Goal: Transaction & Acquisition: Purchase product/service

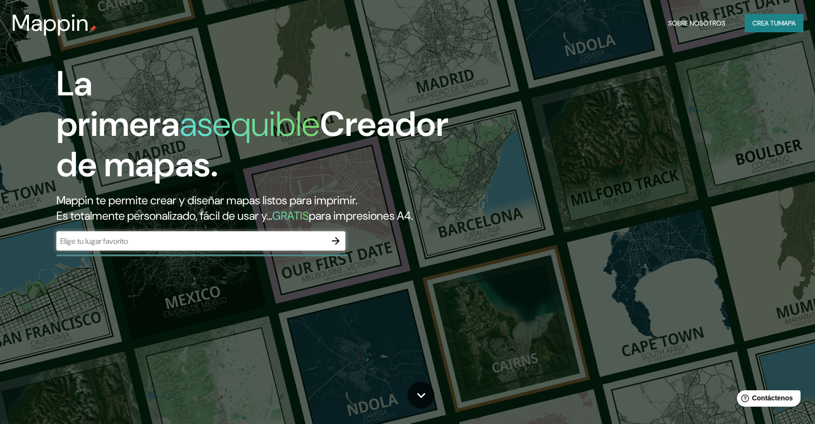
click at [335, 241] on icon "button" at bounding box center [336, 241] width 8 height 8
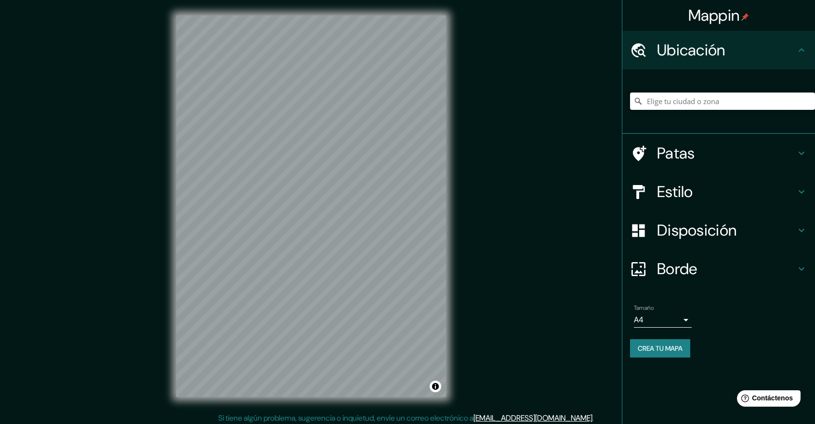
click at [696, 104] on input "Elige tu ciudad o zona" at bounding box center [722, 101] width 185 height 17
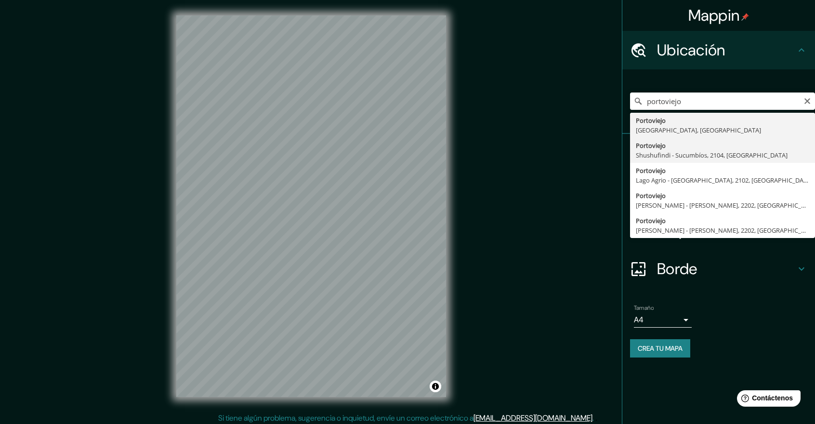
type input "Portoviejo, Shushufindi - [GEOGRAPHIC_DATA], 2104, [GEOGRAPHIC_DATA]"
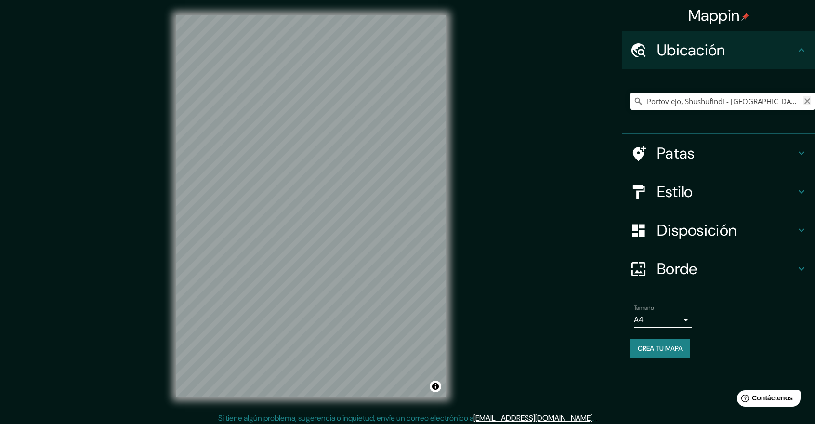
click at [808, 101] on icon "Claro" at bounding box center [808, 101] width 6 height 6
click at [138, 206] on div "Mappin Ubicación Portoviejo, [GEOGRAPHIC_DATA], [GEOGRAPHIC_DATA] Patas Estilo …" at bounding box center [407, 214] width 815 height 428
click at [756, 104] on input "Portoviejo, [GEOGRAPHIC_DATA], [GEOGRAPHIC_DATA]" at bounding box center [722, 101] width 185 height 17
drag, startPoint x: 756, startPoint y: 104, endPoint x: 737, endPoint y: 95, distance: 20.9
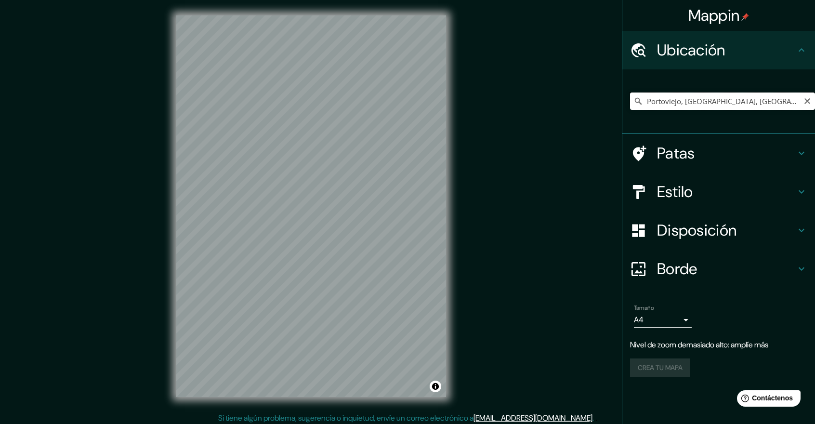
click at [737, 95] on input "Portoviejo, [GEOGRAPHIC_DATA], [GEOGRAPHIC_DATA]" at bounding box center [722, 101] width 185 height 17
click at [747, 106] on input "Portoviejo, [GEOGRAPHIC_DATA], [GEOGRAPHIC_DATA]" at bounding box center [722, 101] width 185 height 17
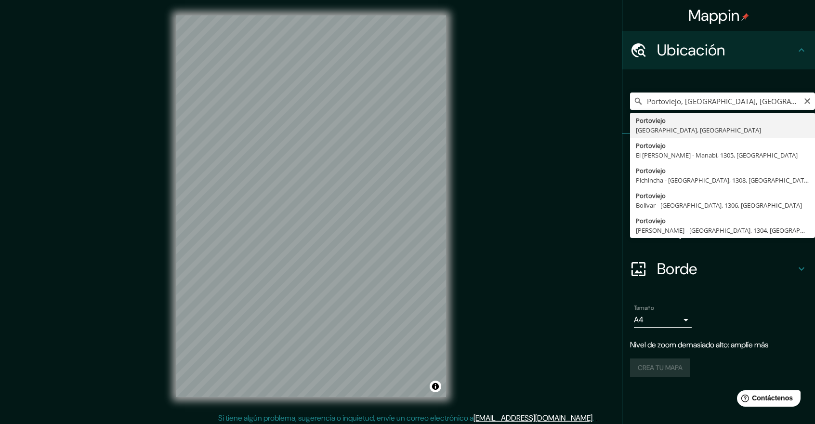
type input "Portoviejo, [GEOGRAPHIC_DATA], [GEOGRAPHIC_DATA]"
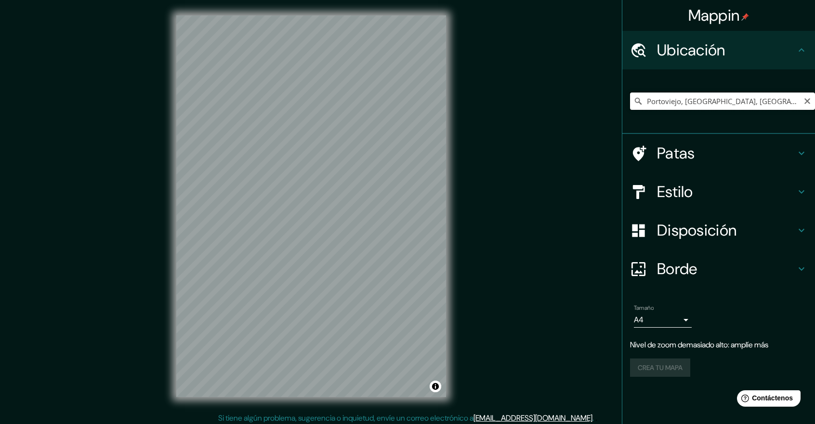
click at [773, 102] on input "Portoviejo, [GEOGRAPHIC_DATA], [GEOGRAPHIC_DATA]" at bounding box center [722, 101] width 185 height 17
click at [811, 97] on button "Claro" at bounding box center [808, 100] width 8 height 9
click at [787, 100] on input "Elige tu ciudad o zona" at bounding box center [722, 101] width 185 height 17
click at [753, 103] on input "Elige tu ciudad o zona" at bounding box center [722, 101] width 185 height 17
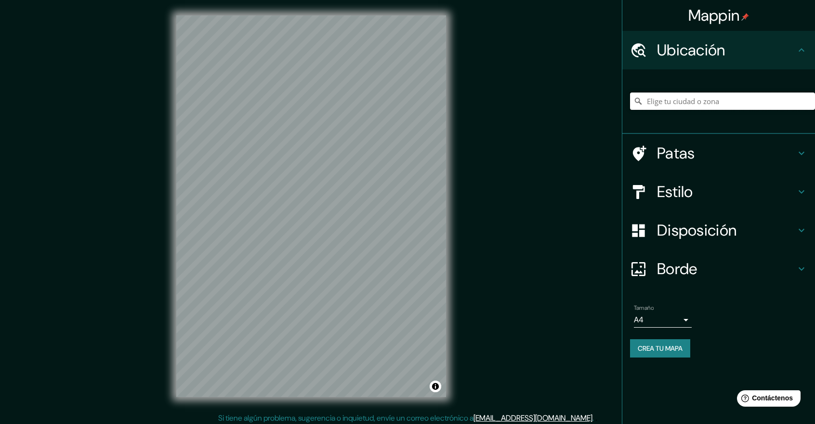
click at [678, 98] on input "Elige tu ciudad o zona" at bounding box center [722, 101] width 185 height 17
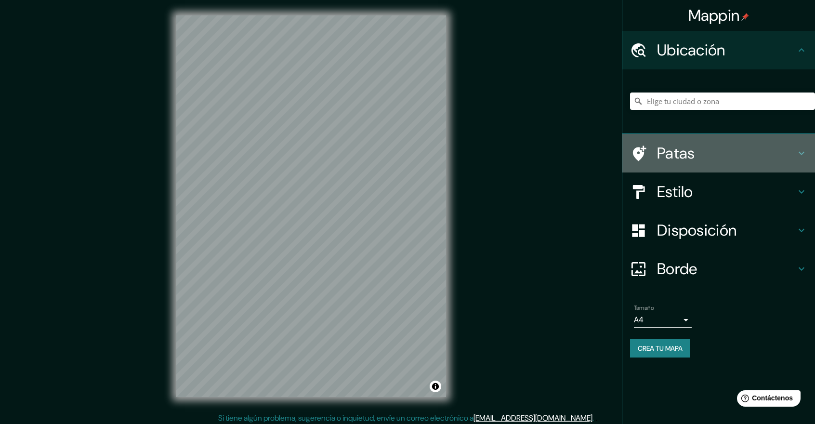
click at [639, 146] on icon at bounding box center [638, 153] width 17 height 17
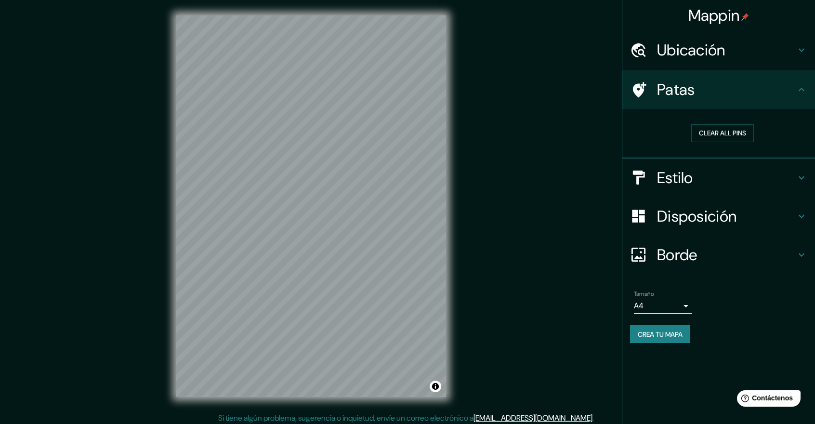
click at [695, 45] on font "Ubicación" at bounding box center [691, 50] width 68 height 20
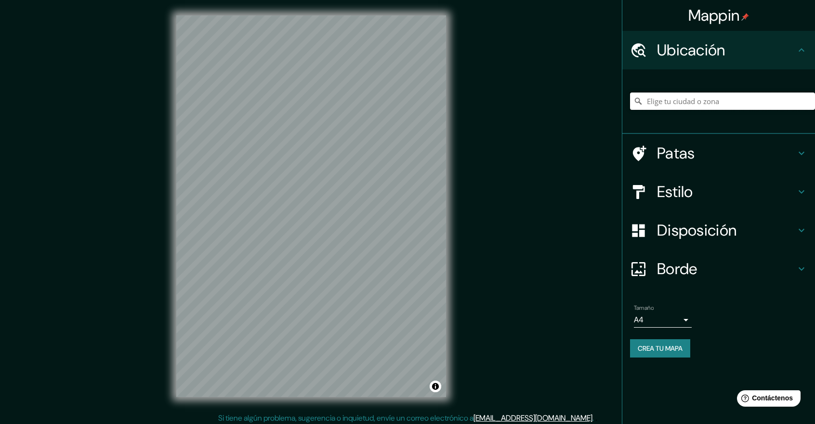
click at [675, 106] on input "Elige tu ciudad o zona" at bounding box center [722, 101] width 185 height 17
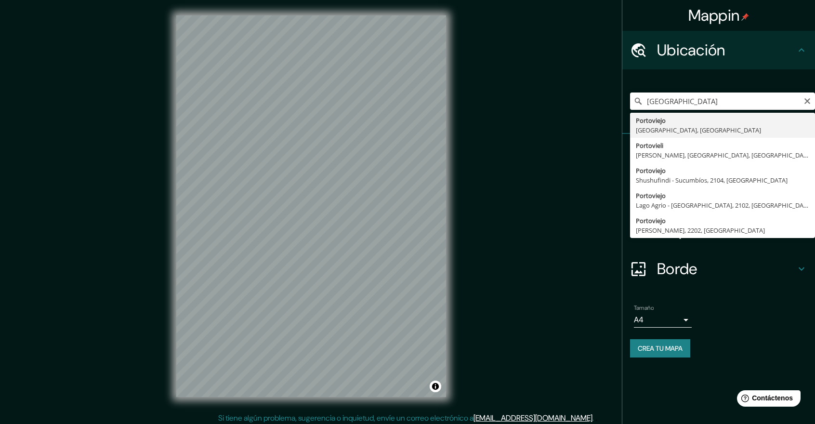
type input "Portoviejo, [GEOGRAPHIC_DATA], [GEOGRAPHIC_DATA]"
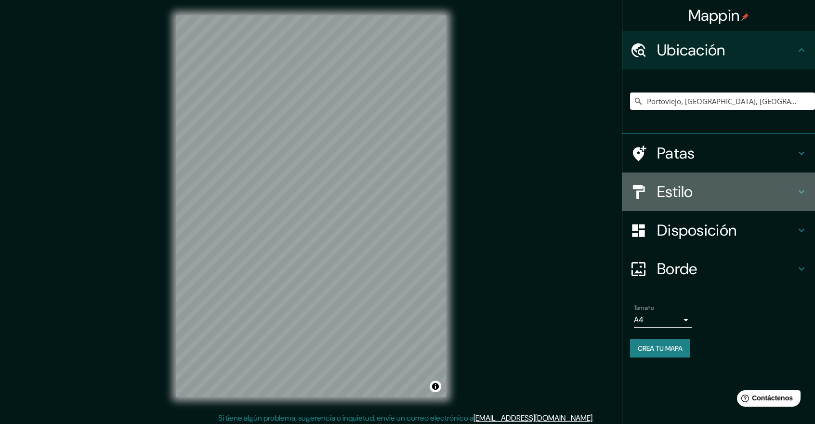
click at [685, 188] on font "Estilo" at bounding box center [675, 192] width 36 height 20
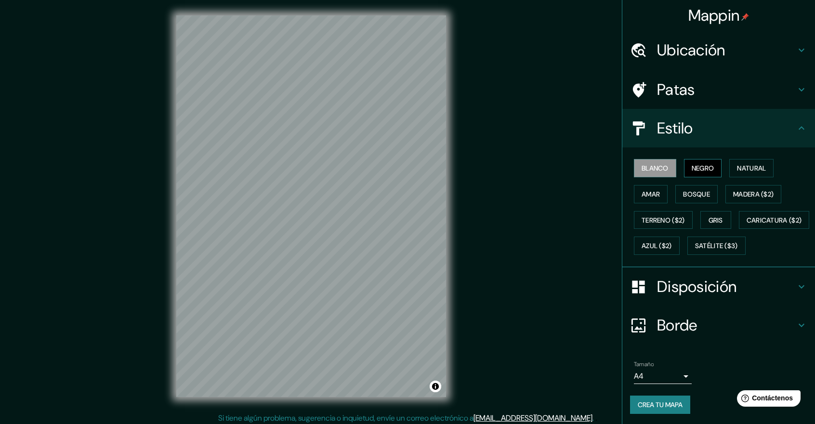
click at [692, 169] on font "Negro" at bounding box center [703, 168] width 23 height 9
click at [680, 237] on button "Azul ($2)" at bounding box center [657, 246] width 46 height 18
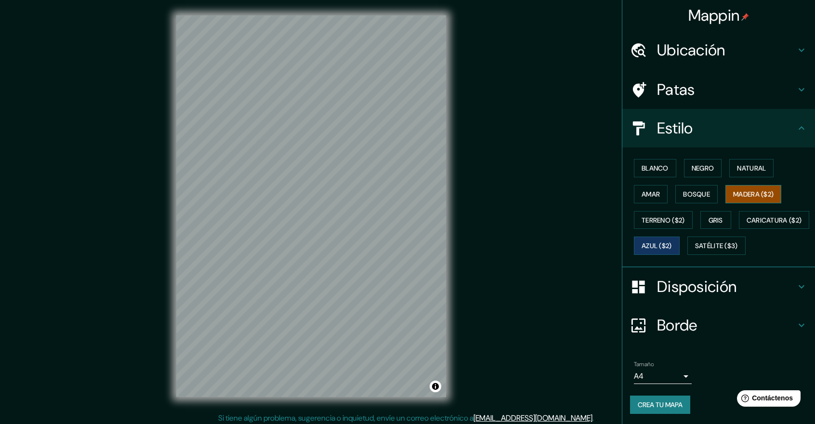
click at [739, 188] on font "Madera ($2)" at bounding box center [754, 194] width 40 height 13
click at [664, 217] on font "Terreno ($2)" at bounding box center [663, 220] width 43 height 9
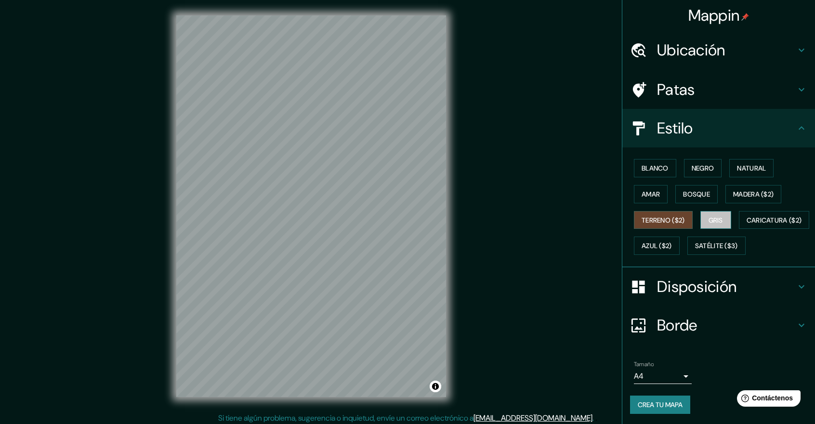
click at [705, 216] on button "Gris" at bounding box center [716, 220] width 31 height 18
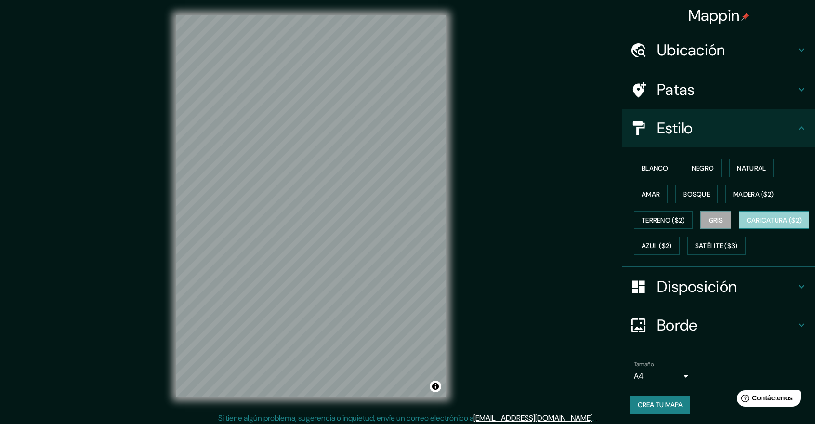
click at [747, 225] on font "Caricatura ($2)" at bounding box center [774, 220] width 55 height 9
click at [672, 242] on font "Azul ($2)" at bounding box center [657, 246] width 30 height 9
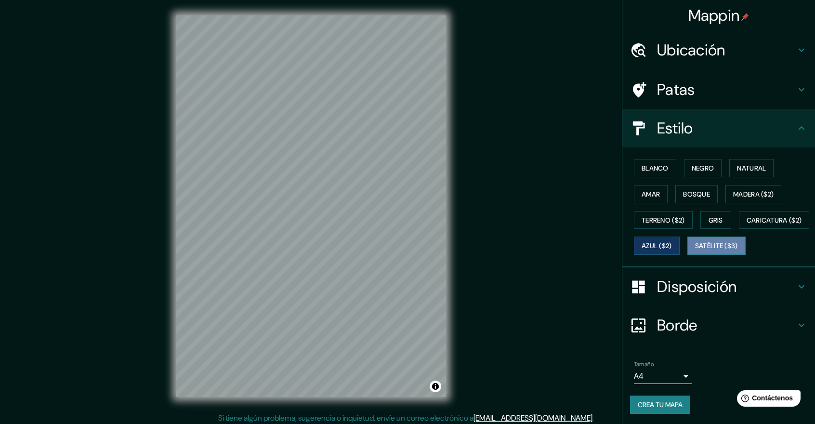
click at [695, 251] on font "Satélite ($3)" at bounding box center [716, 246] width 43 height 9
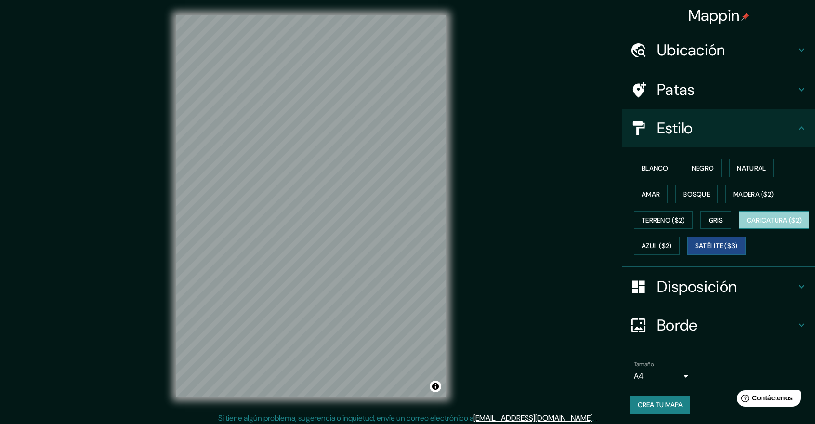
click at [747, 225] on font "Caricatura ($2)" at bounding box center [774, 220] width 55 height 9
click at [680, 208] on div "Blanco Negro Natural Amar Bosque Madera ($2) Terreno ($2) Gris Caricatura ($2) …" at bounding box center [722, 207] width 185 height 104
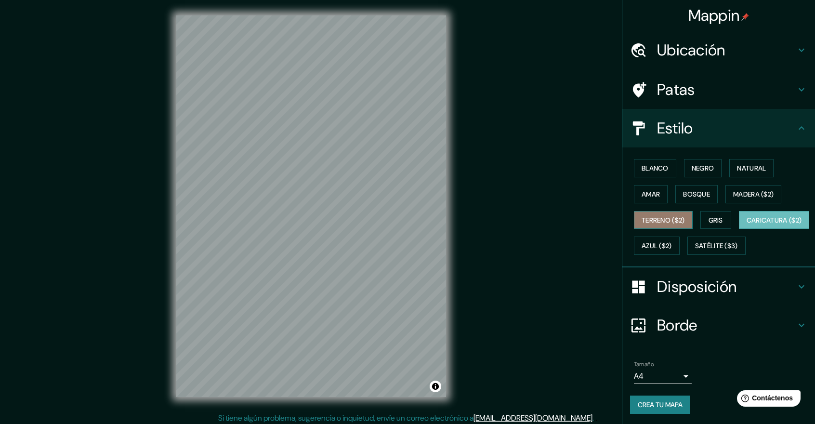
click at [672, 220] on font "Terreno ($2)" at bounding box center [663, 220] width 43 height 9
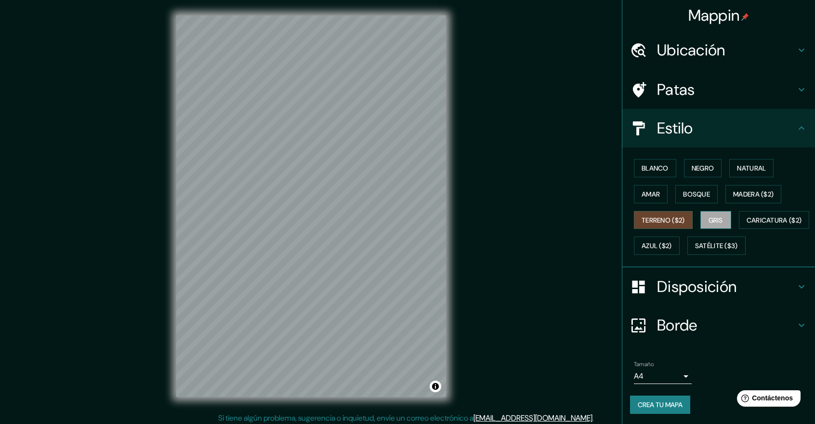
click at [709, 216] on font "Gris" at bounding box center [716, 220] width 14 height 9
click at [753, 194] on font "Madera ($2)" at bounding box center [754, 194] width 40 height 9
click at [714, 218] on font "Gris" at bounding box center [716, 220] width 14 height 9
click at [736, 194] on font "Madera ($2)" at bounding box center [754, 194] width 40 height 9
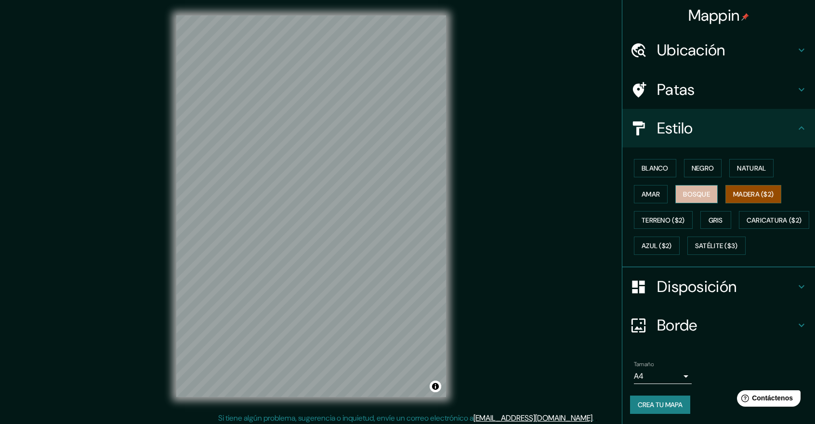
click at [692, 193] on font "Bosque" at bounding box center [696, 194] width 27 height 9
click at [743, 200] on button "Madera ($2)" at bounding box center [754, 194] width 56 height 18
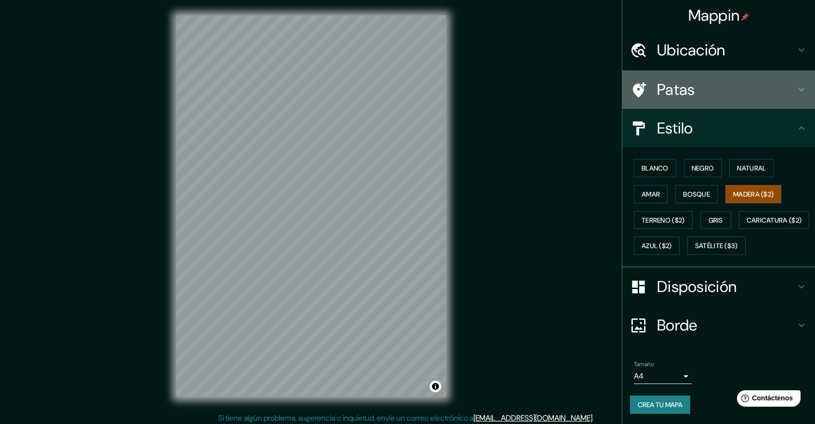
click at [670, 93] on font "Patas" at bounding box center [676, 90] width 38 height 20
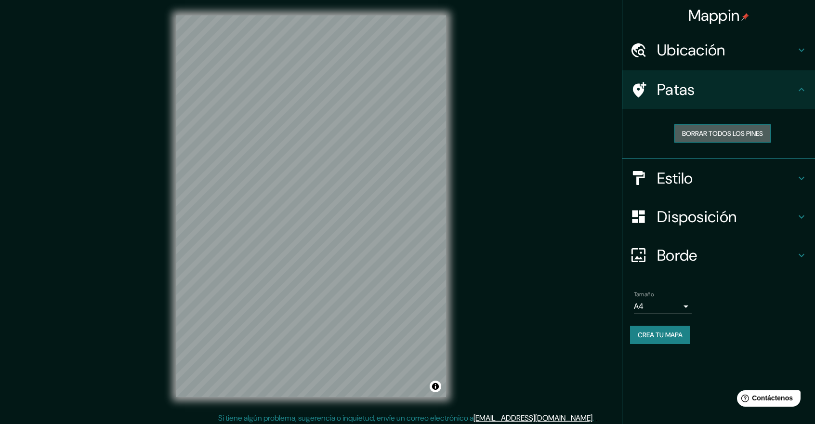
click at [722, 133] on font "Borrar todos los pines" at bounding box center [722, 133] width 81 height 9
click at [720, 130] on font "Borrar todos los pines" at bounding box center [722, 133] width 81 height 9
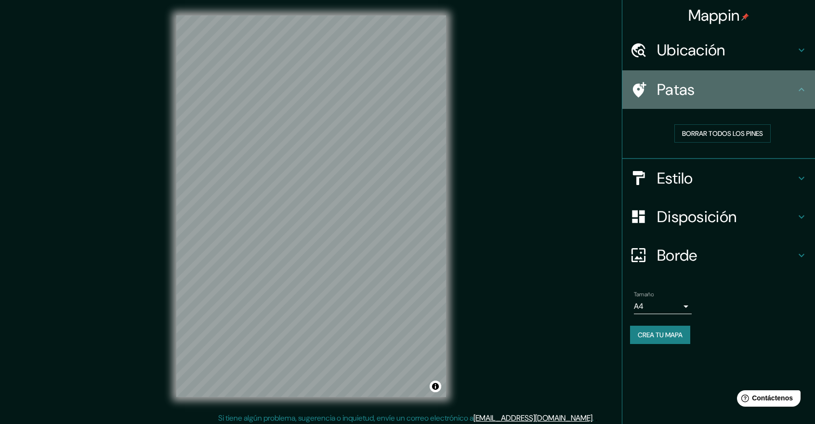
click at [804, 86] on icon at bounding box center [802, 90] width 12 height 12
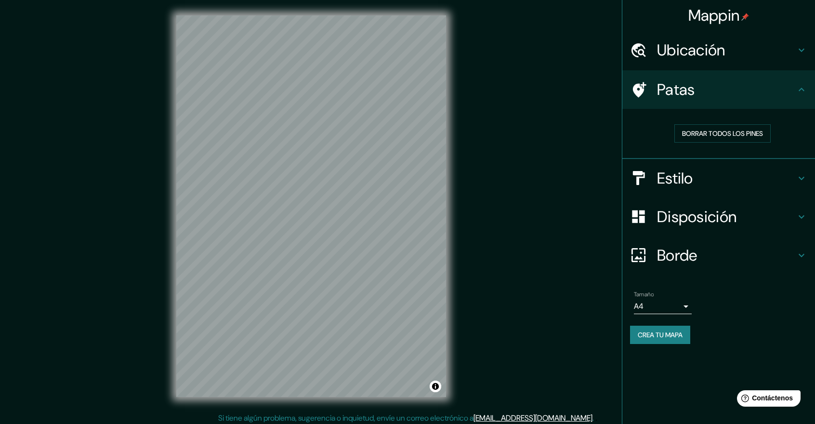
click at [719, 42] on font "Ubicación" at bounding box center [691, 50] width 68 height 20
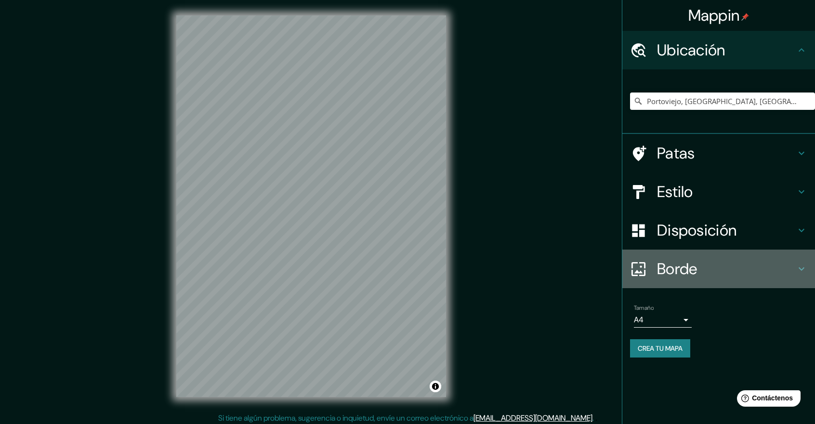
click at [694, 264] on font "Borde" at bounding box center [677, 269] width 40 height 20
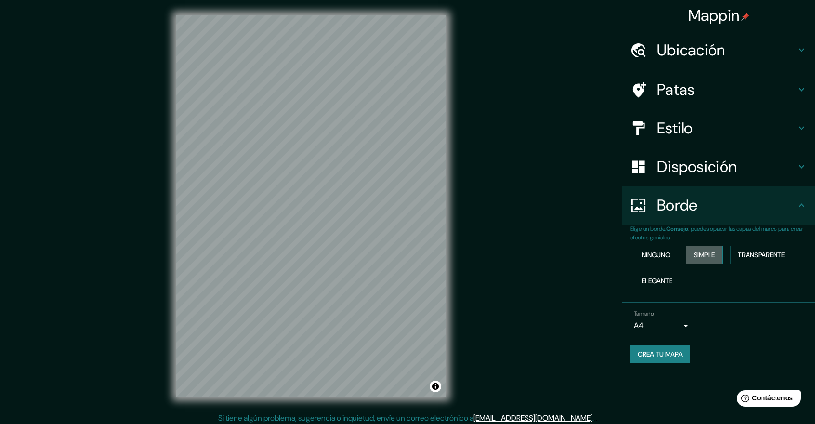
click at [707, 250] on font "Simple" at bounding box center [704, 255] width 21 height 13
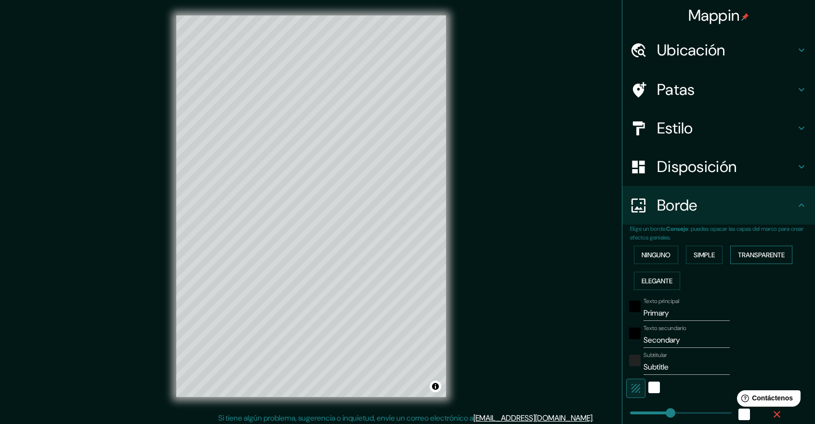
click at [757, 249] on font "Transparente" at bounding box center [761, 255] width 47 height 13
click at [647, 279] on font "Elegante" at bounding box center [657, 281] width 31 height 9
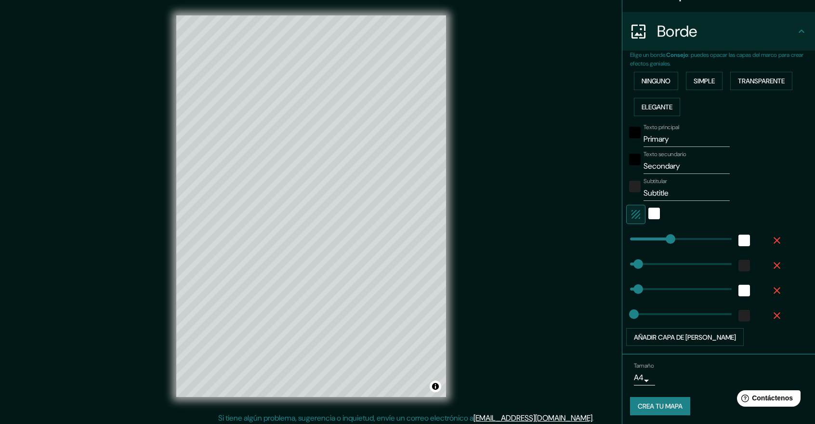
scroll to position [174, 0]
type input "184"
drag, startPoint x: 629, startPoint y: 261, endPoint x: 656, endPoint y: 216, distance: 52.6
type input "45"
type input "22"
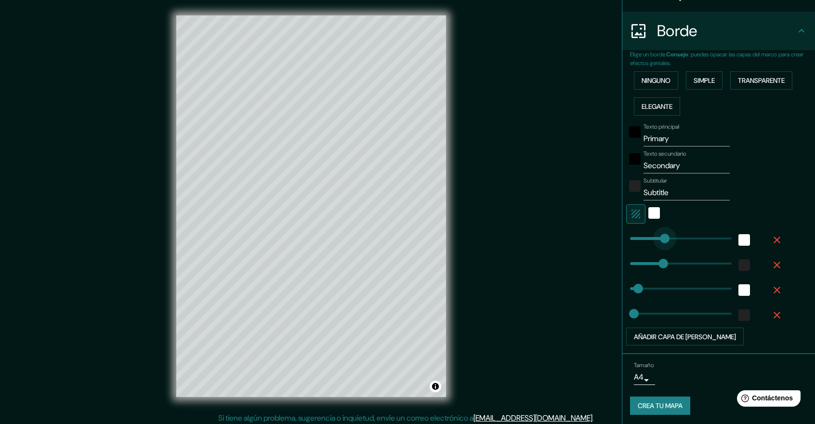
type input "0"
drag, startPoint x: 658, startPoint y: 236, endPoint x: 612, endPoint y: 236, distance: 46.3
type input "45"
type input "22"
type input "0"
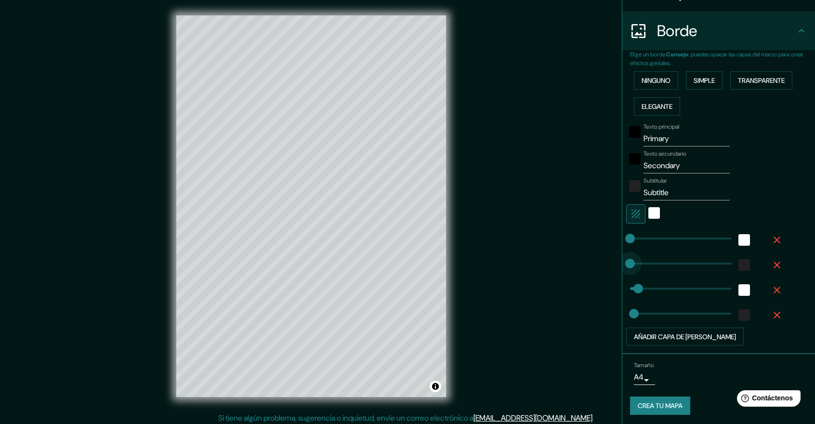
drag, startPoint x: 646, startPoint y: 262, endPoint x: 559, endPoint y: 255, distance: 87.5
type input "45"
type input "22"
click at [649, 209] on div "blanco" at bounding box center [655, 213] width 12 height 12
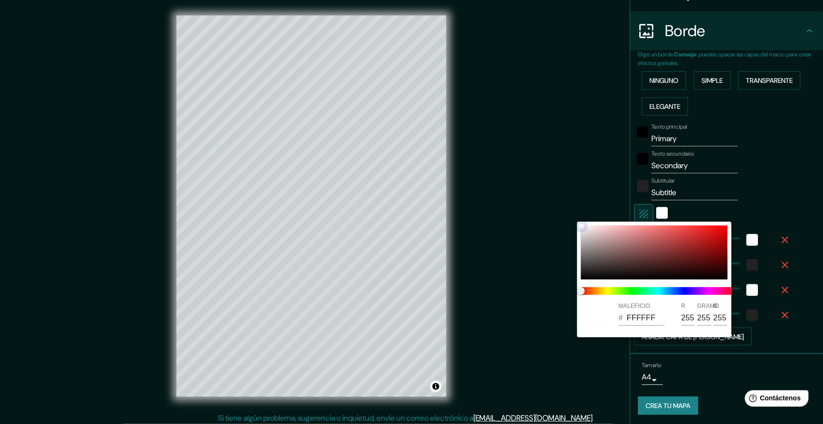
type input "45"
type input "22"
type input "5A4545"
type input "90"
type input "69"
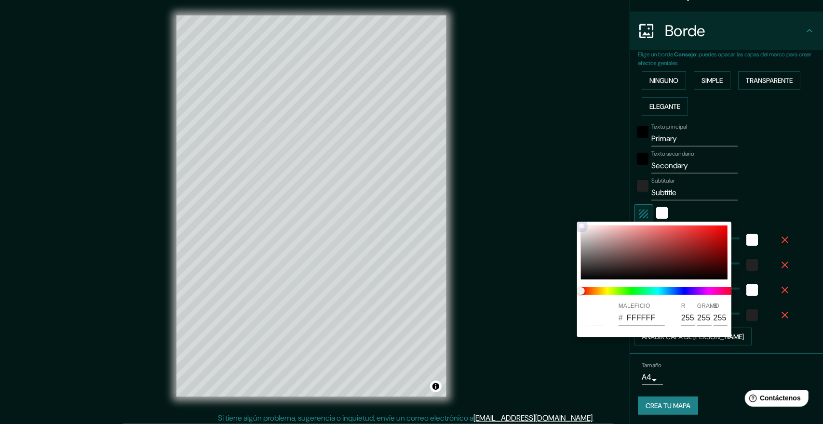
type input "69"
type input "45"
type input "22"
type input "654343"
type input "101"
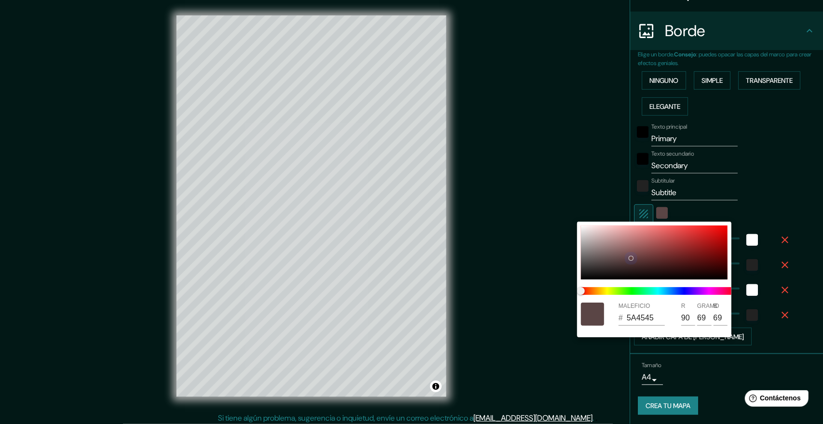
type input "67"
type input "45"
type input "22"
type input "6A3C3C"
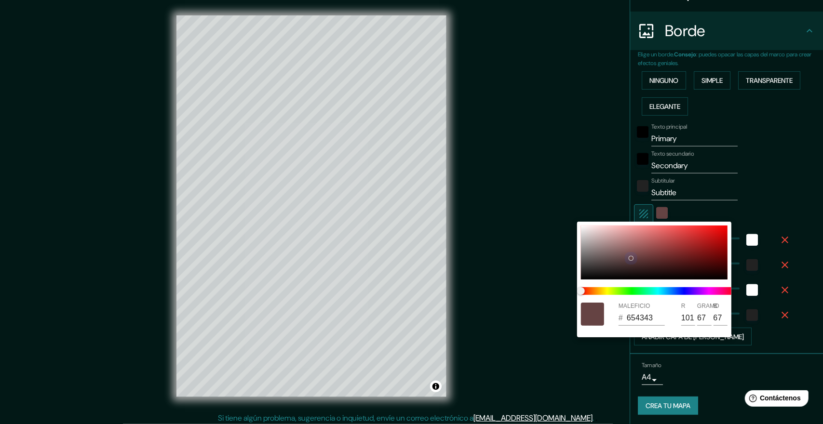
type input "106"
type input "60"
type input "45"
type input "22"
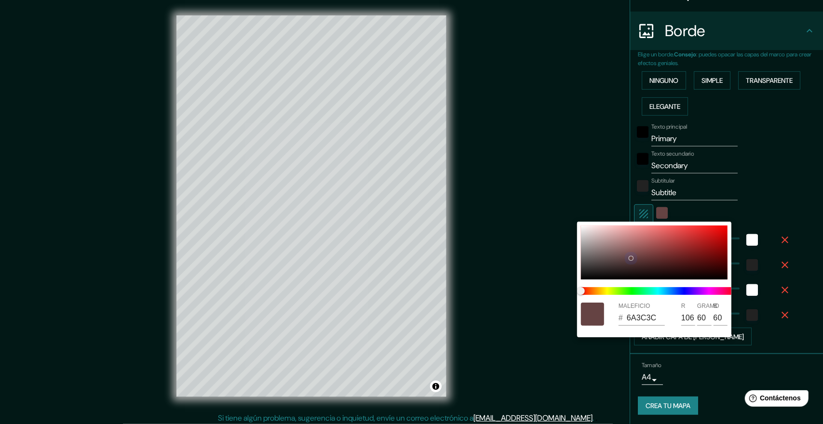
type input "6E3B3B"
type input "110"
type input "59"
type input "45"
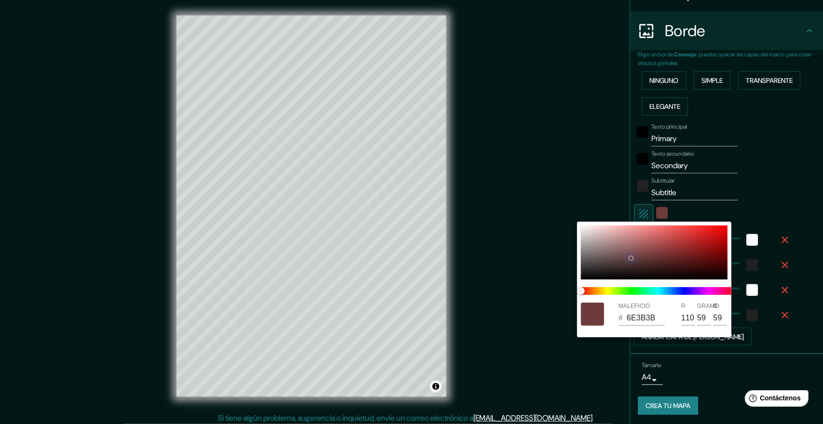
type input "22"
type input "813E3E"
type input "129"
type input "62"
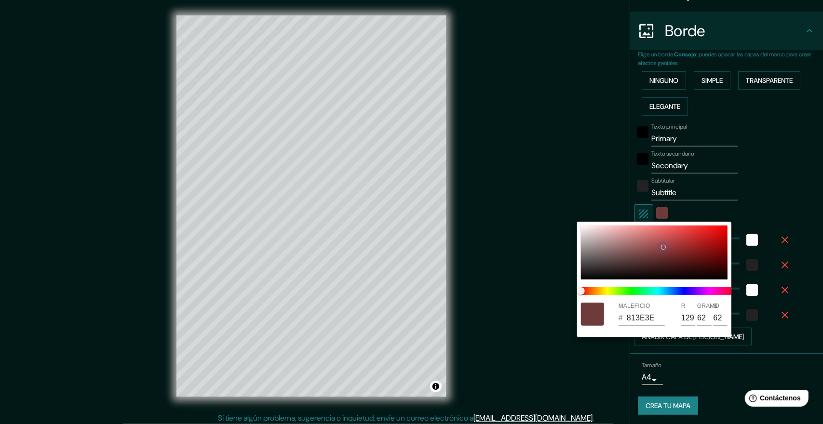
type input "45"
type input "22"
type input "984343"
type input "152"
type input "67"
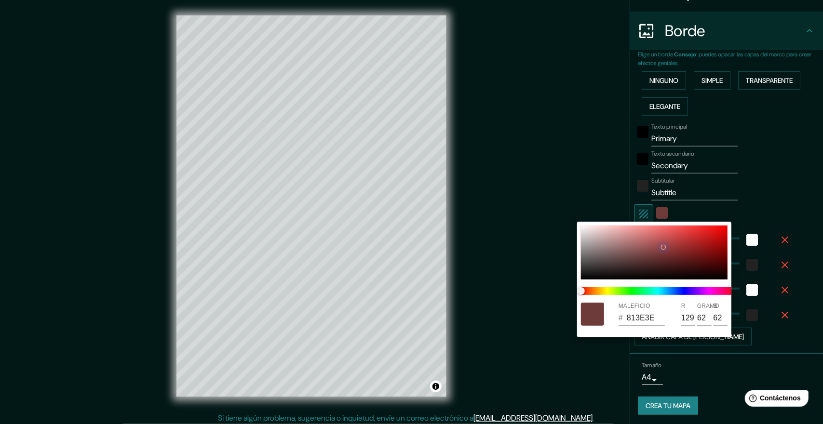
type input "67"
type input "45"
type input "22"
type input "AA4747"
type input "170"
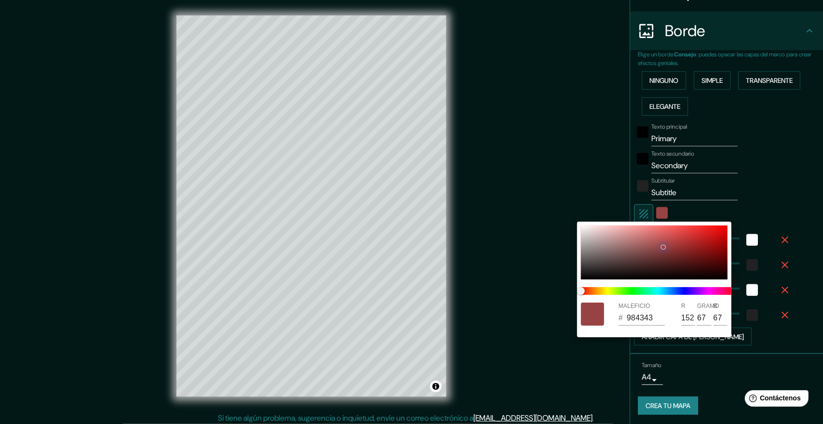
type input "71"
type input "45"
type input "22"
type input "B14747"
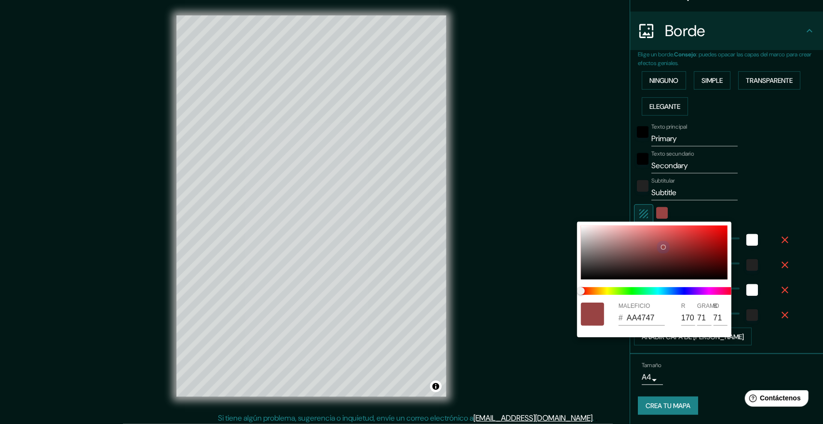
type input "177"
type input "45"
type input "22"
type input "CA5151"
type input "202"
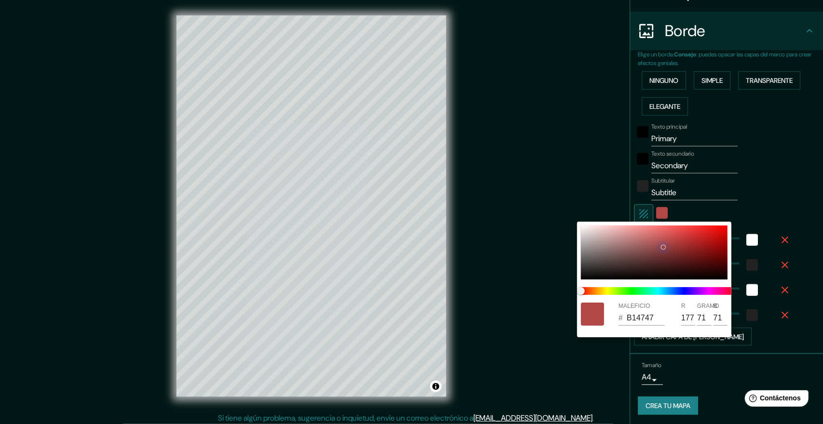
type input "81"
type input "45"
type input "22"
type input "E35F5F"
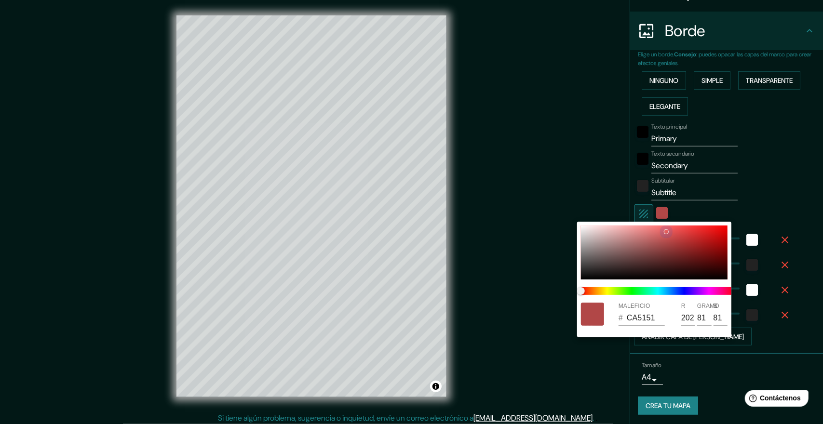
type input "227"
type input "95"
type input "45"
type input "22"
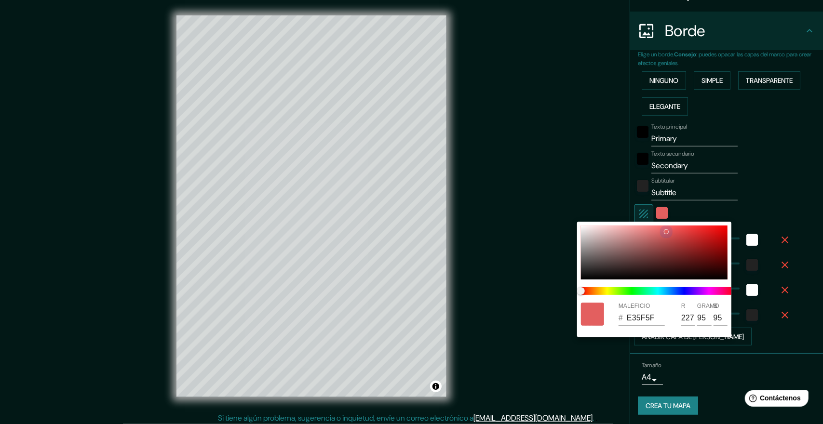
type input "F46D6D"
type input "244"
type input "109"
type input "45"
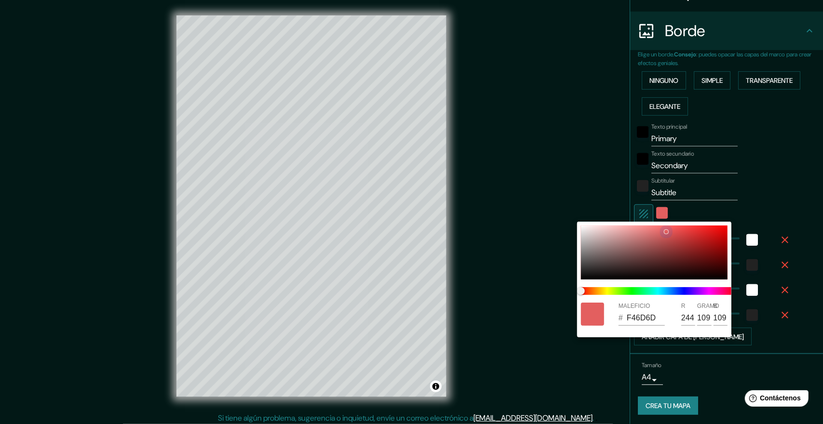
type input "22"
type input "FA8585"
type input "250"
type input "133"
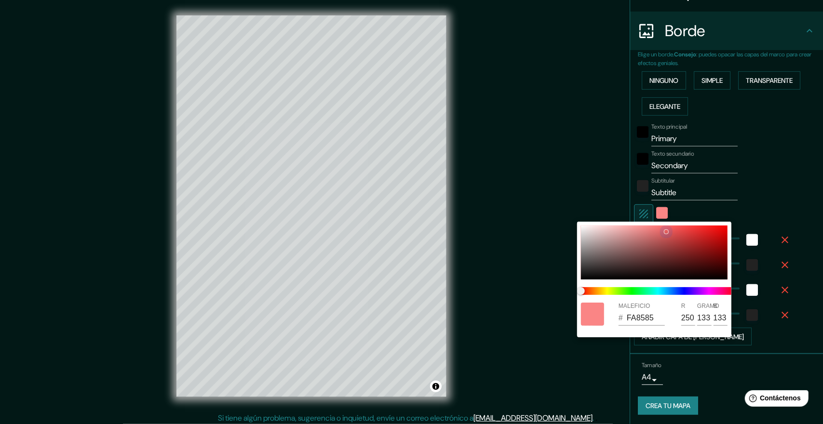
type input "45"
type input "22"
type input "F89393"
type input "248"
type input "147"
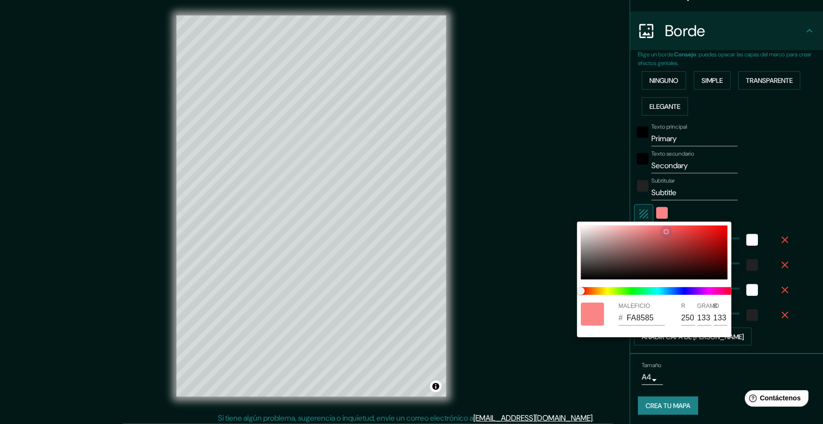
type input "147"
type input "45"
type input "22"
type input "DF8E8E"
type input "223"
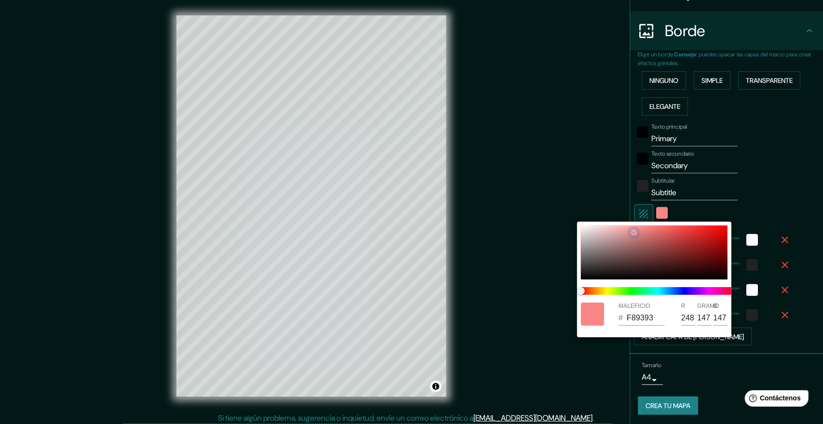
type input "142"
type input "45"
type input "22"
type input "B37474"
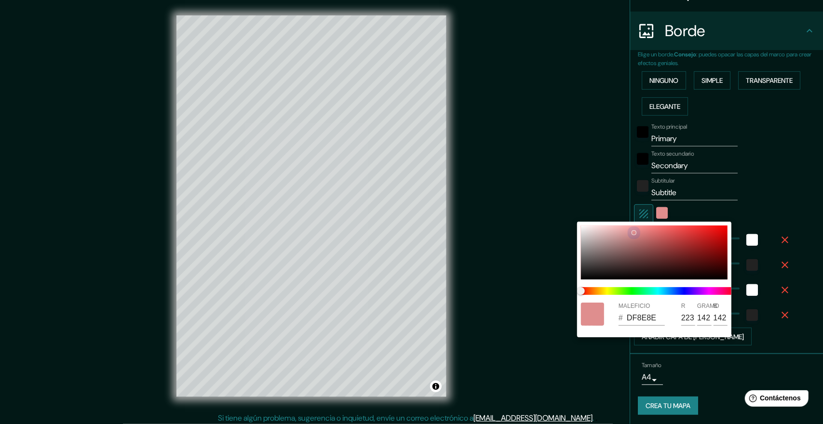
type input "179"
type input "116"
type input "45"
type input "22"
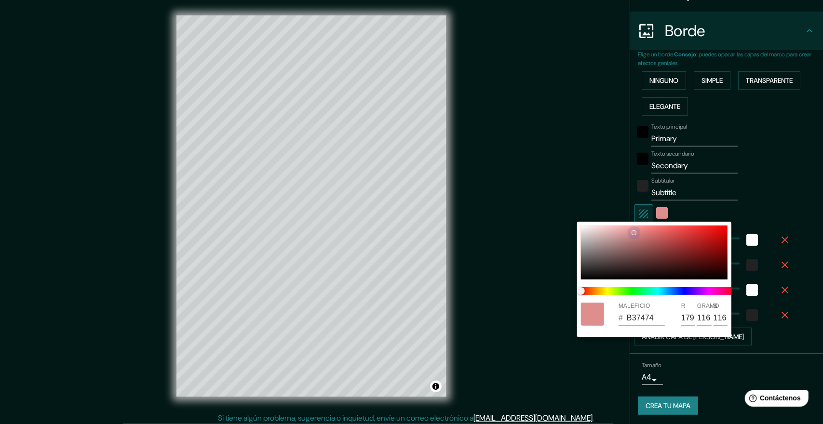
type input "935C5C"
type input "147"
type input "92"
type input "45"
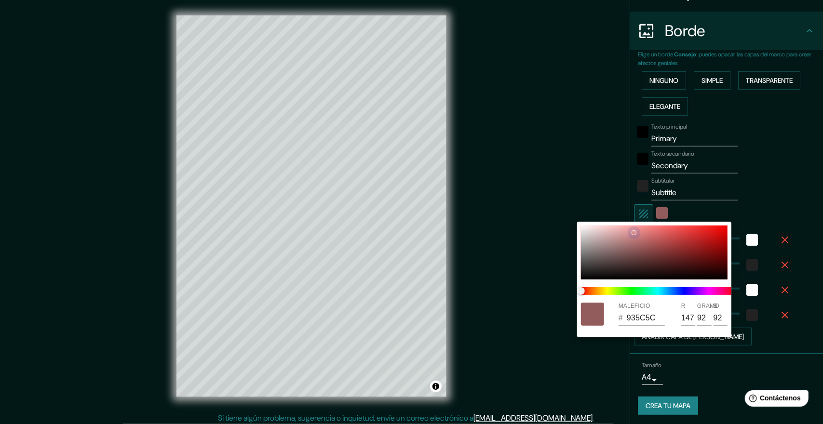
type input "22"
type input "754646"
type input "117"
type input "70"
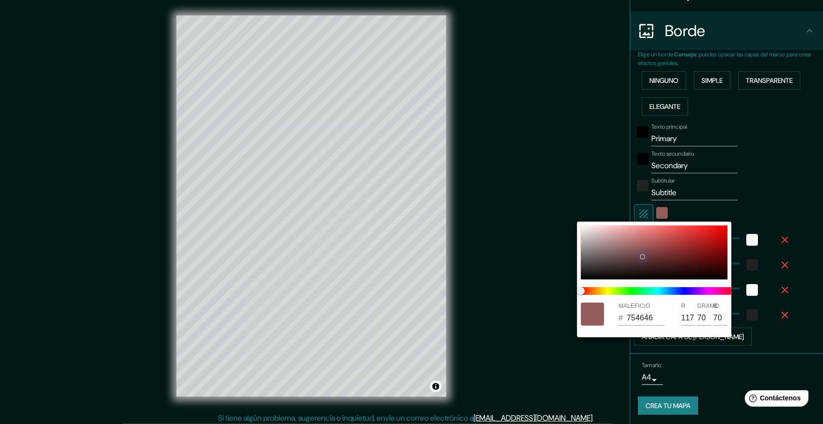
type input "45"
type input "22"
type input "6A3E3E"
type input "106"
type input "62"
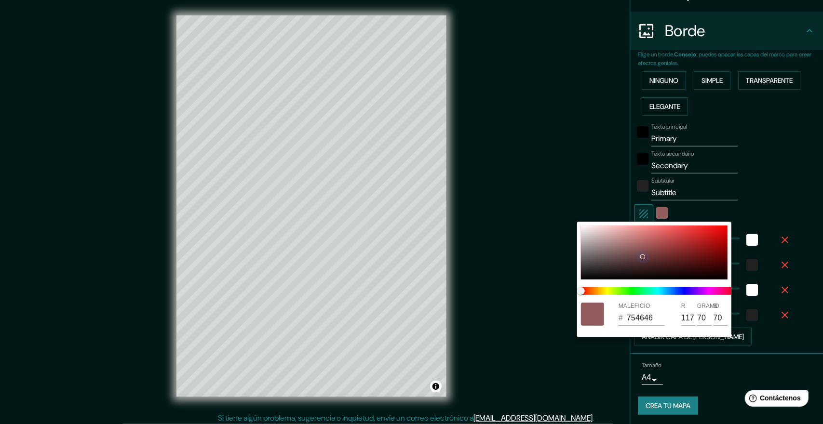
type input "62"
drag, startPoint x: 629, startPoint y: 258, endPoint x: 643, endPoint y: 259, distance: 13.6
click at [641, 258] on div at bounding box center [654, 253] width 147 height 54
type input "45"
type input "22"
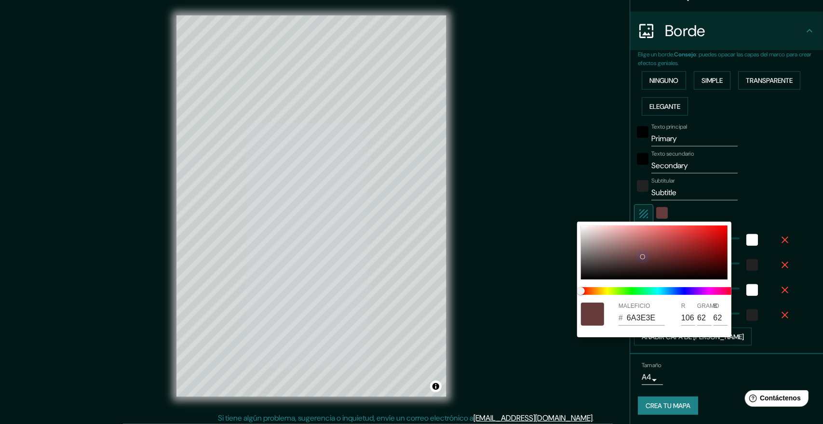
type input "653B3B"
type input "101"
type input "59"
click at [769, 360] on div at bounding box center [411, 212] width 823 height 424
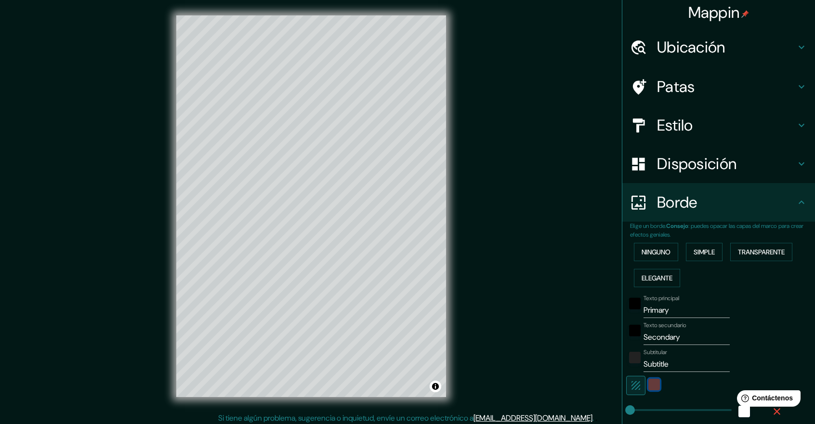
scroll to position [0, 0]
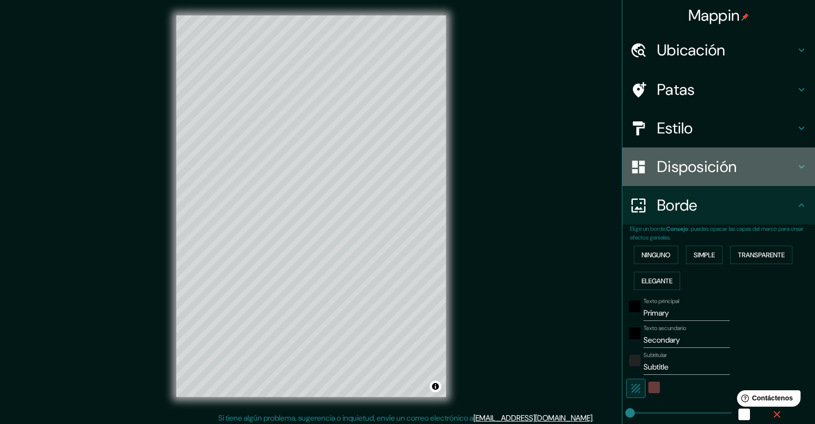
click at [724, 160] on font "Disposición" at bounding box center [697, 167] width 80 height 20
type input "45"
type input "22"
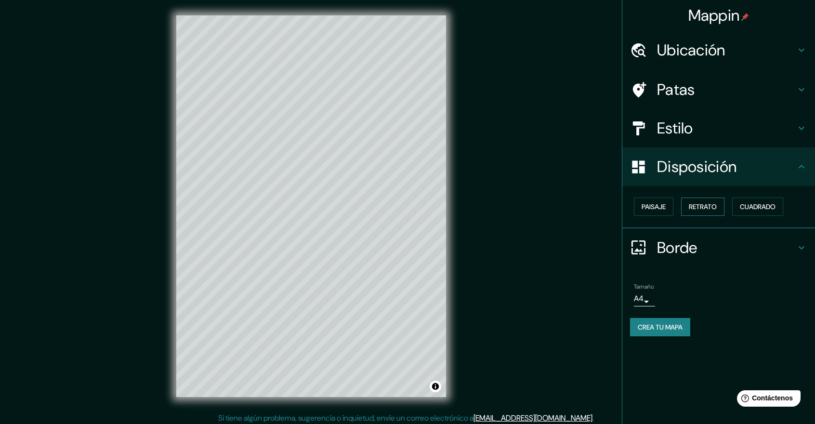
click at [719, 212] on button "Retrato" at bounding box center [702, 207] width 43 height 18
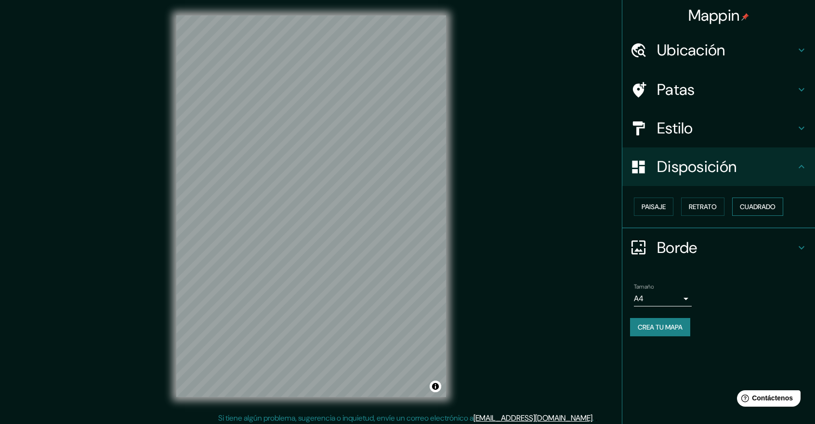
click at [761, 207] on font "Cuadrado" at bounding box center [758, 206] width 36 height 9
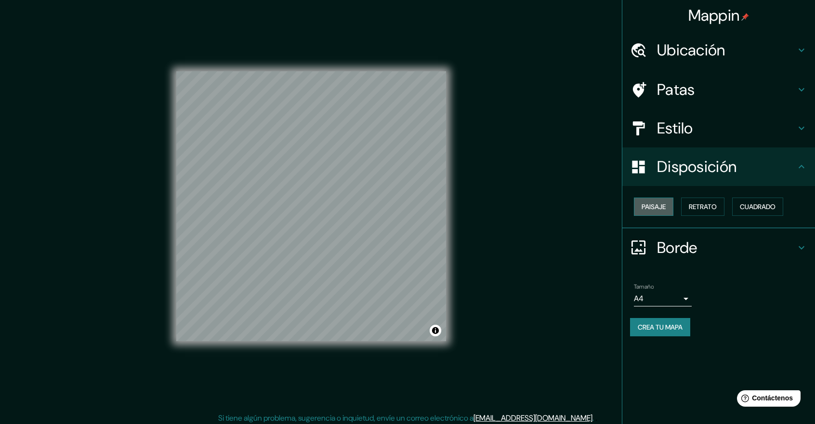
click at [641, 204] on button "Paisaje" at bounding box center [654, 207] width 40 height 18
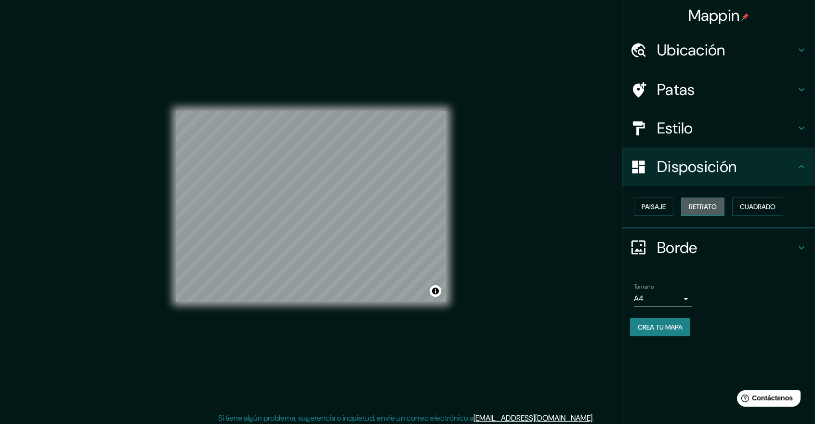
click at [703, 208] on font "Retrato" at bounding box center [703, 206] width 28 height 9
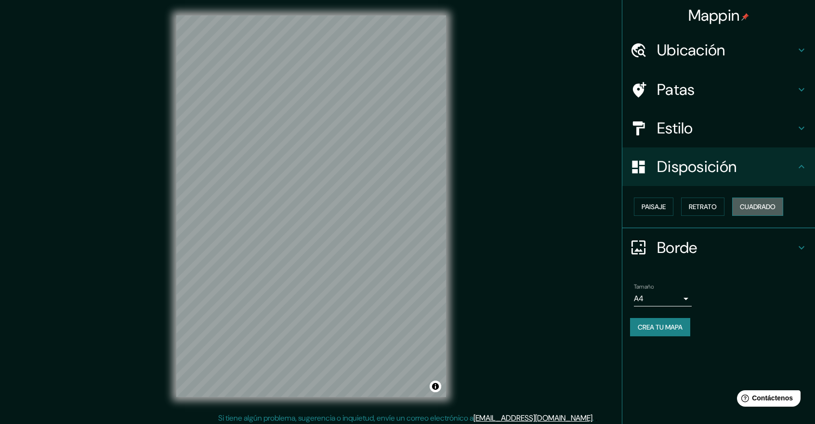
click at [758, 205] on font "Cuadrado" at bounding box center [758, 206] width 36 height 9
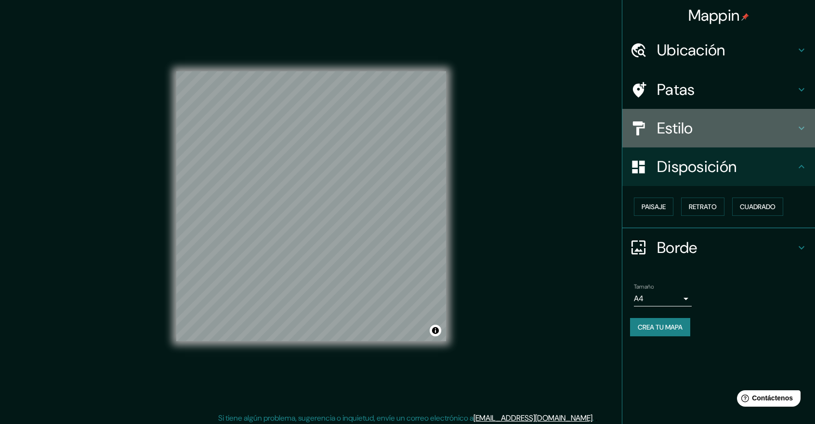
click at [684, 129] on font "Estilo" at bounding box center [675, 128] width 36 height 20
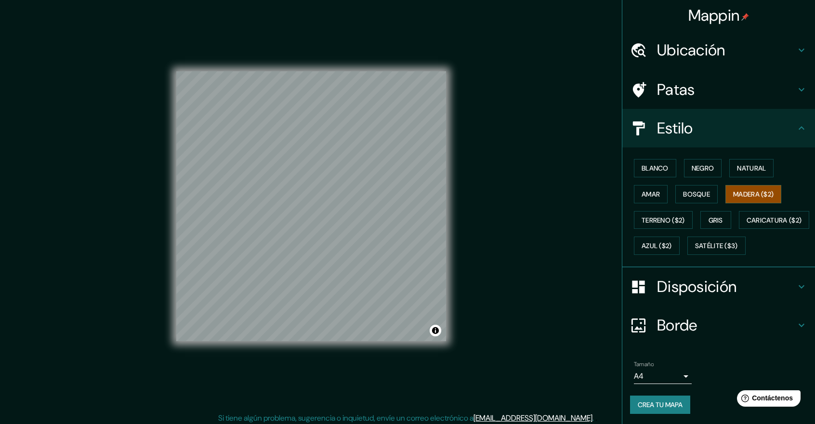
click at [682, 92] on font "Patas" at bounding box center [676, 90] width 38 height 20
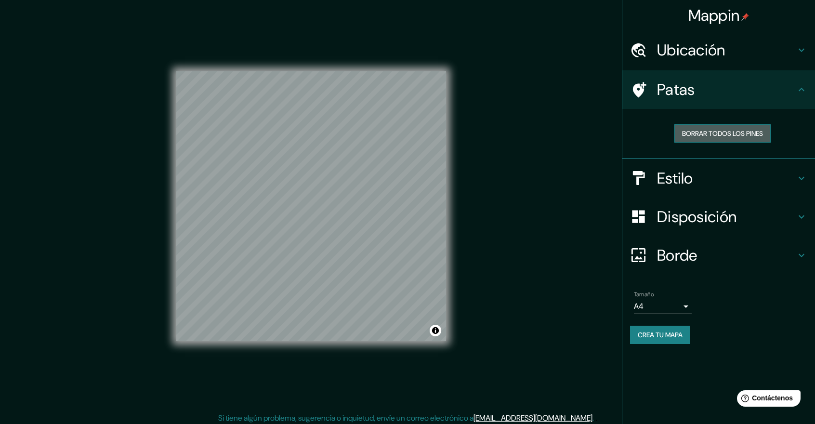
click at [729, 131] on font "Borrar todos los pines" at bounding box center [722, 133] width 81 height 9
click at [801, 87] on icon at bounding box center [802, 90] width 12 height 12
click at [668, 86] on font "Patas" at bounding box center [676, 90] width 38 height 20
click at [734, 133] on font "Borrar todos los pines" at bounding box center [722, 133] width 81 height 9
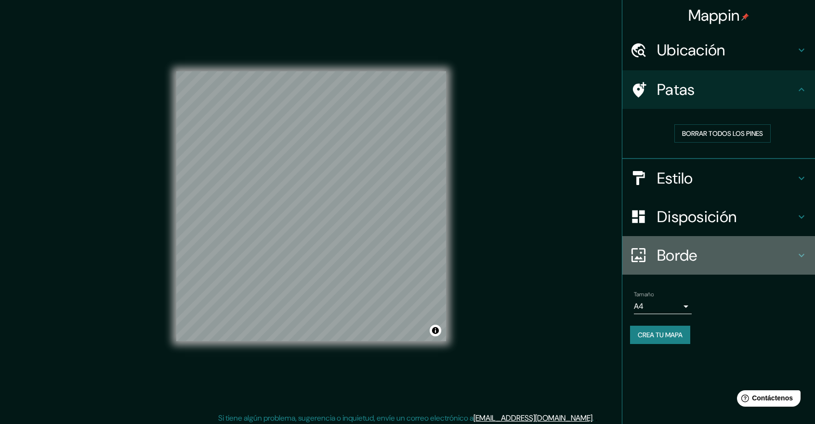
click at [636, 253] on icon at bounding box center [638, 255] width 17 height 17
